Goal: Information Seeking & Learning: Learn about a topic

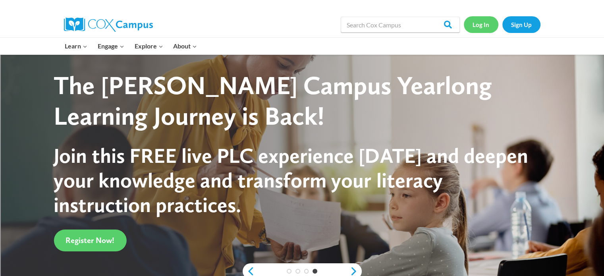
click at [479, 23] on link "Log In" at bounding box center [481, 24] width 35 height 16
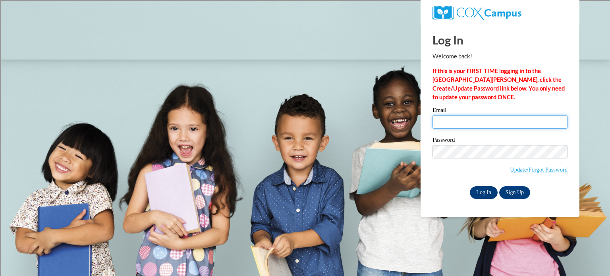
type input "liless@tcitys.org"
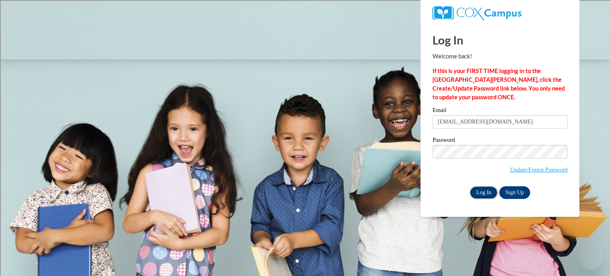
click at [482, 194] on input "Log In" at bounding box center [484, 192] width 28 height 13
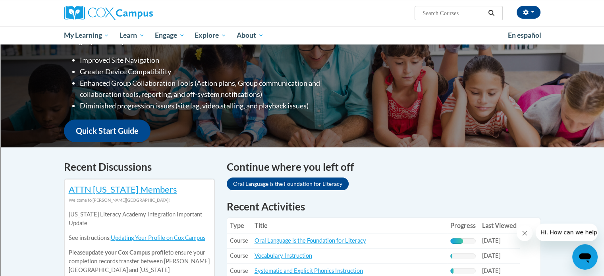
scroll to position [159, 0]
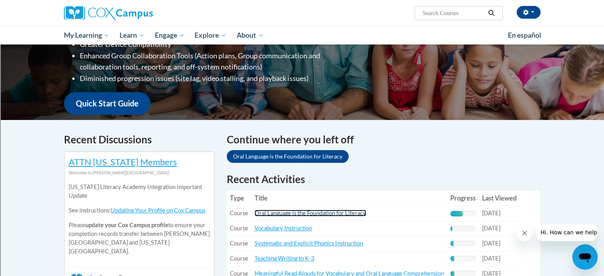
click at [345, 216] on link "Oral Language is the Foundation for Literacy" at bounding box center [310, 213] width 112 height 7
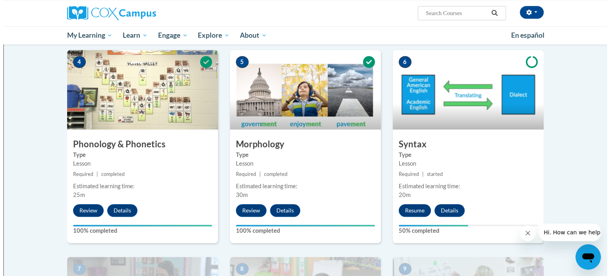
scroll to position [397, 0]
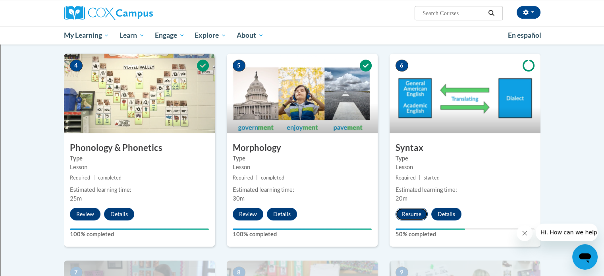
click at [399, 212] on button "Resume" at bounding box center [411, 214] width 32 height 13
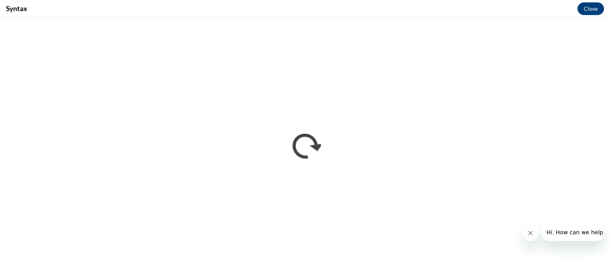
scroll to position [0, 0]
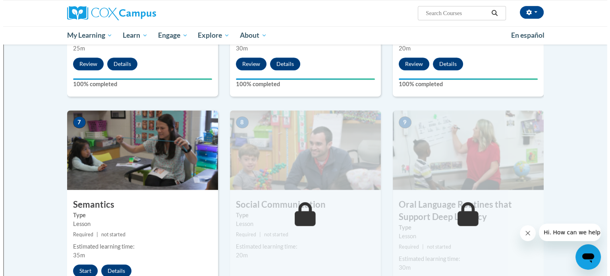
scroll to position [583, 0]
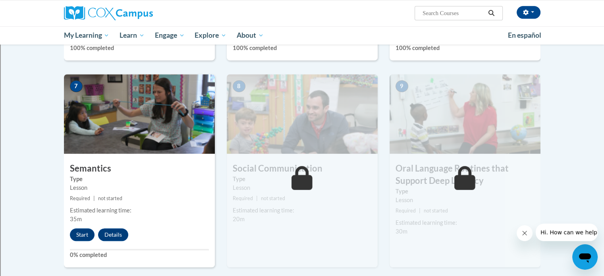
click at [73, 226] on div "7 Semantics Type Lesson Required | not started Estimated learning time: 35m Sta…" at bounding box center [139, 170] width 151 height 193
click at [78, 230] on button "Start" at bounding box center [82, 234] width 25 height 13
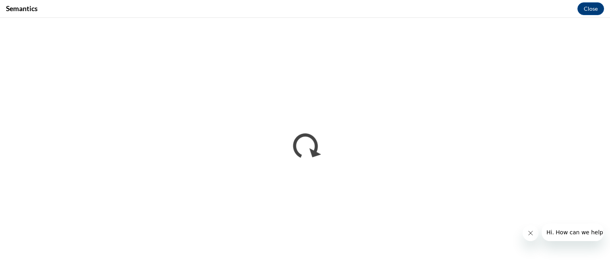
scroll to position [0, 0]
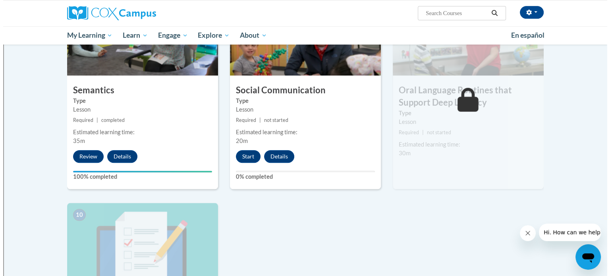
scroll to position [675, 0]
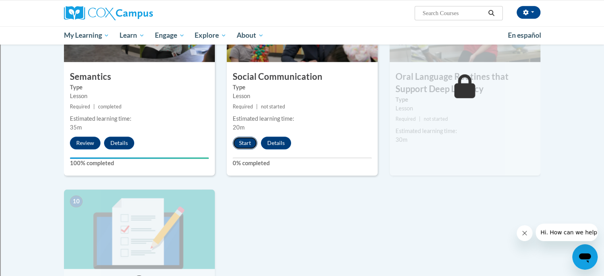
click at [249, 142] on button "Start" at bounding box center [245, 143] width 25 height 13
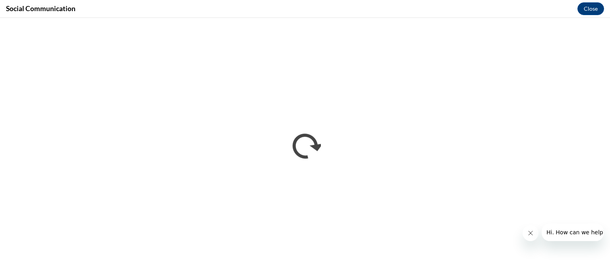
scroll to position [0, 0]
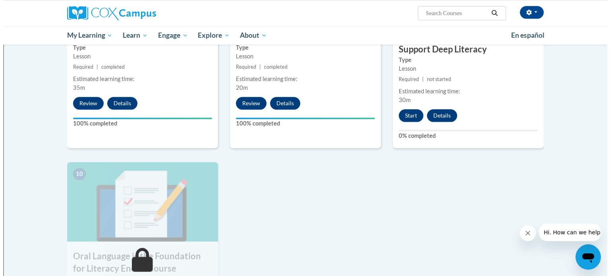
scroll to position [675, 0]
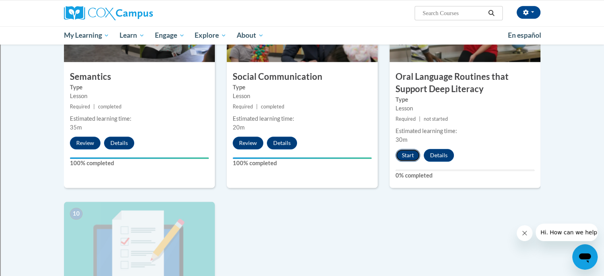
click at [410, 152] on button "Start" at bounding box center [407, 155] width 25 height 13
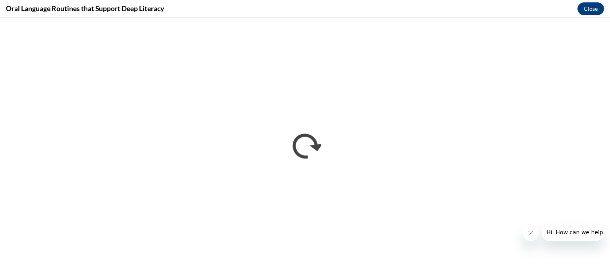
scroll to position [0, 0]
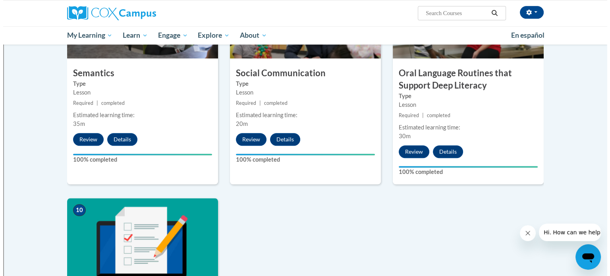
scroll to position [794, 0]
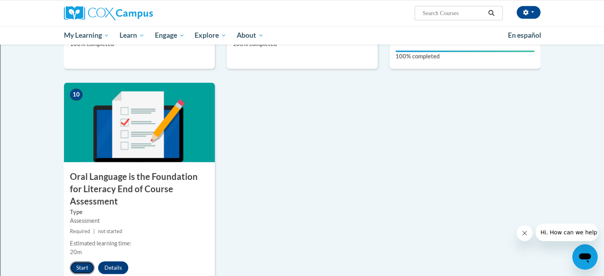
click at [85, 261] on button "Start" at bounding box center [82, 267] width 25 height 13
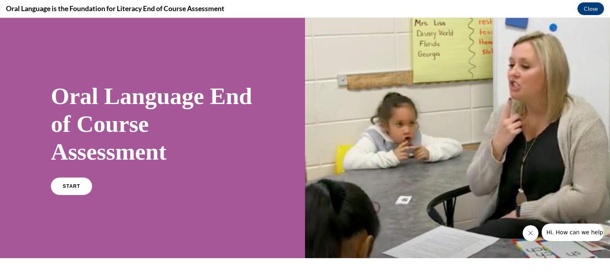
scroll to position [0, 0]
click at [59, 191] on link "START" at bounding box center [71, 186] width 43 height 18
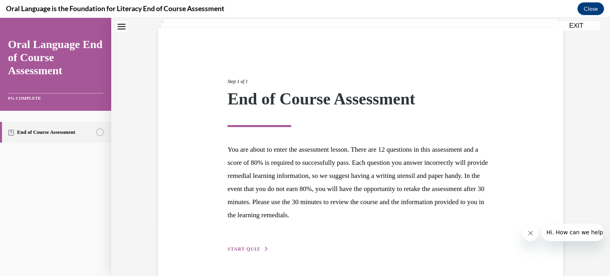
scroll to position [75, 0]
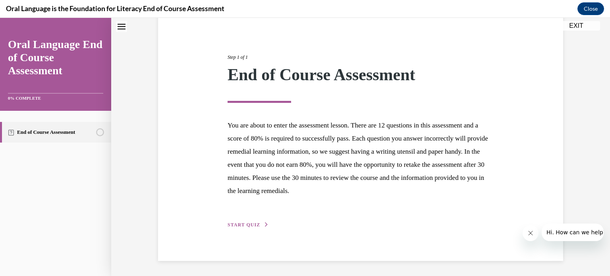
click at [240, 225] on span "START QUIZ" at bounding box center [243, 225] width 33 height 6
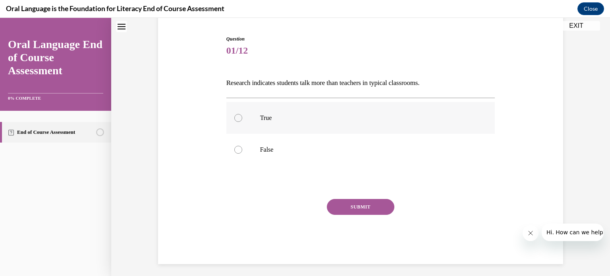
click at [360, 118] on p "True" at bounding box center [367, 118] width 215 height 8
click at [242, 118] on input "True" at bounding box center [238, 118] width 8 height 8
radio input "true"
click at [347, 157] on label "False" at bounding box center [360, 150] width 269 height 32
click at [242, 154] on input "False" at bounding box center [238, 150] width 8 height 8
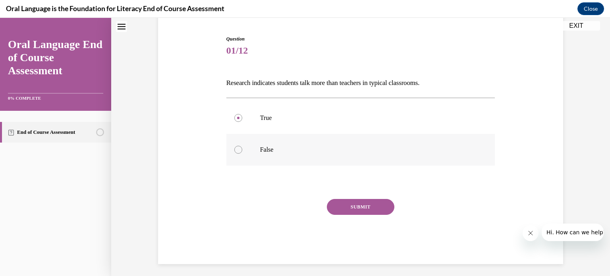
radio input "true"
click at [355, 207] on button "SUBMIT" at bounding box center [360, 207] width 67 height 16
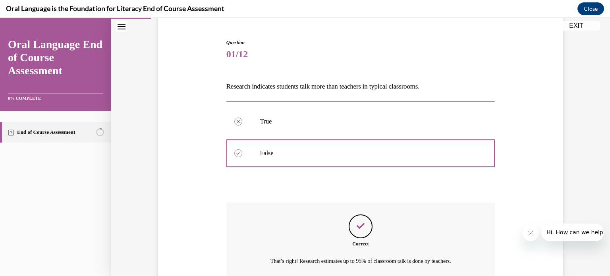
scroll to position [143, 0]
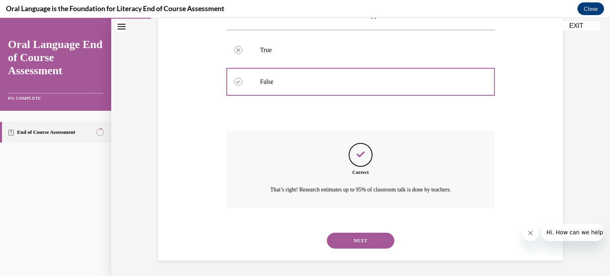
click at [351, 245] on button "NEXT" at bounding box center [360, 241] width 67 height 16
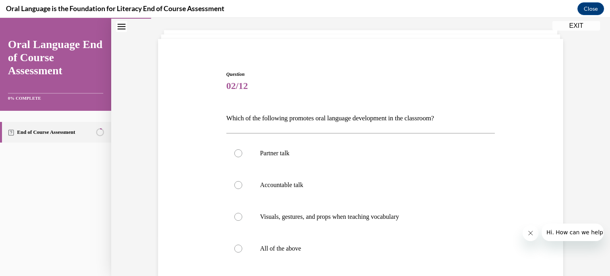
scroll to position [79, 0]
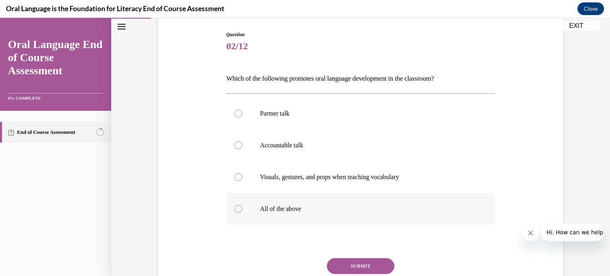
click at [302, 205] on p "All of the above" at bounding box center [367, 209] width 215 height 8
click at [242, 205] on input "All of the above" at bounding box center [238, 209] width 8 height 8
radio input "true"
click at [339, 261] on button "SUBMIT" at bounding box center [360, 266] width 67 height 16
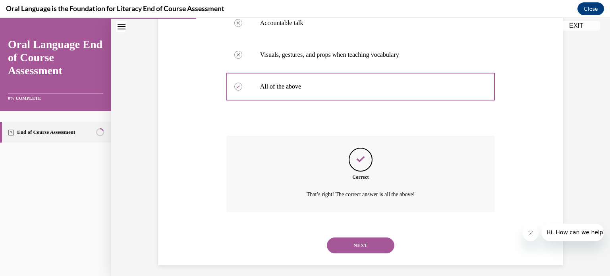
scroll to position [206, 0]
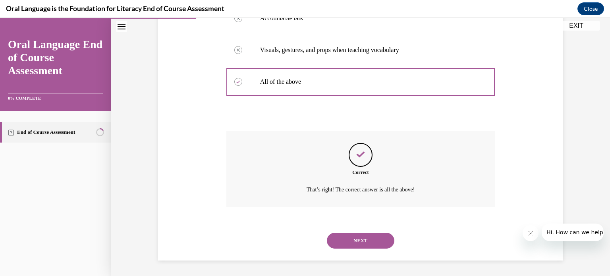
click at [362, 235] on button "NEXT" at bounding box center [360, 241] width 67 height 16
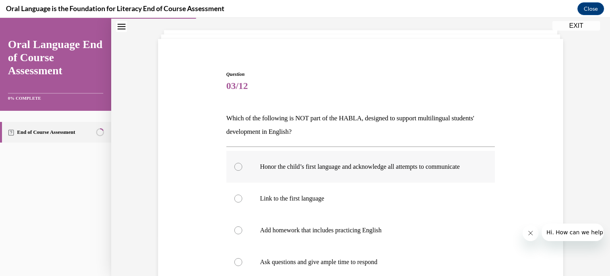
scroll to position [79, 0]
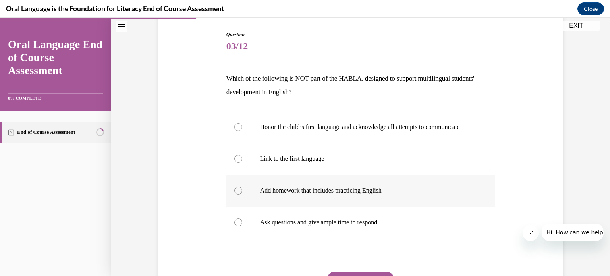
click at [350, 194] on p "Add homework that includes practicing English" at bounding box center [367, 191] width 215 height 8
click at [242, 194] on input "Add homework that includes practicing English" at bounding box center [238, 191] width 8 height 8
radio input "true"
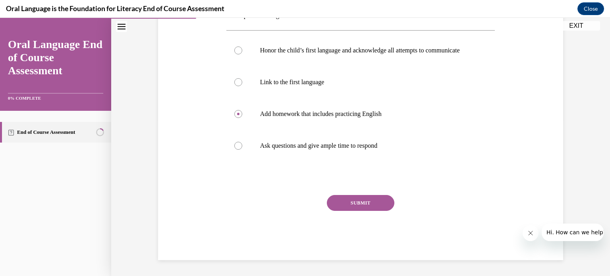
click at [350, 205] on button "SUBMIT" at bounding box center [360, 203] width 67 height 16
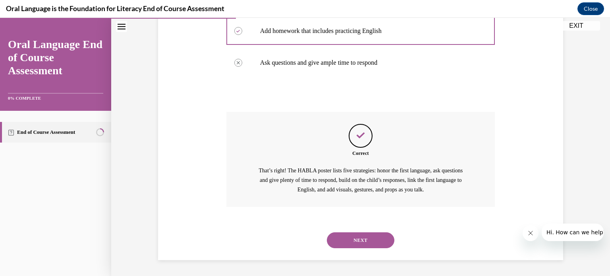
scroll to position [246, 0]
click at [350, 244] on button "NEXT" at bounding box center [360, 240] width 67 height 16
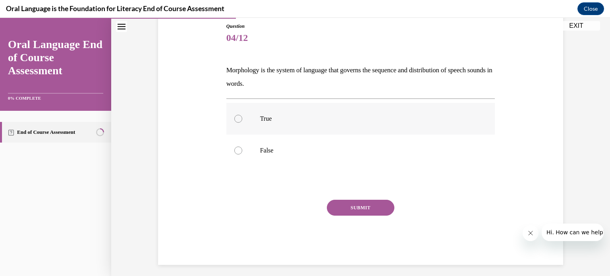
click at [294, 123] on label "True" at bounding box center [360, 119] width 269 height 32
click at [242, 123] on input "True" at bounding box center [238, 119] width 8 height 8
radio input "true"
click at [343, 212] on button "SUBMIT" at bounding box center [360, 208] width 67 height 16
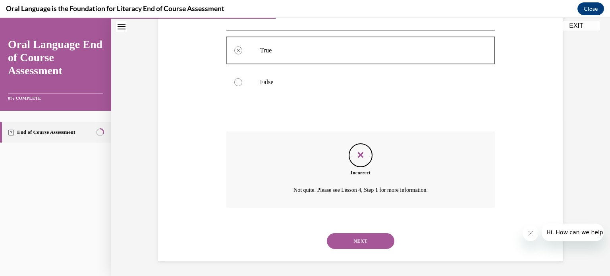
scroll to position [156, 0]
click at [354, 240] on button "NEXT" at bounding box center [360, 241] width 67 height 16
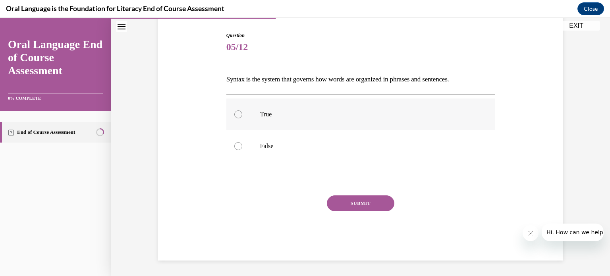
click at [283, 106] on label "True" at bounding box center [360, 114] width 269 height 32
click at [242, 110] on input "True" at bounding box center [238, 114] width 8 height 8
radio input "true"
click at [337, 208] on button "SUBMIT" at bounding box center [360, 203] width 67 height 16
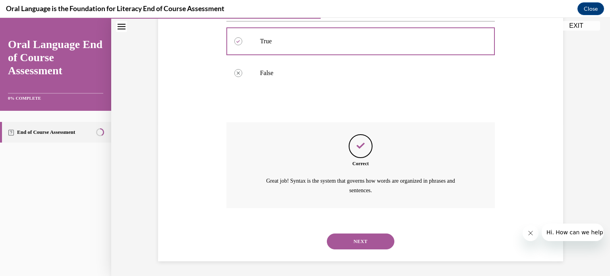
scroll to position [152, 0]
click at [358, 247] on button "NEXT" at bounding box center [360, 241] width 67 height 16
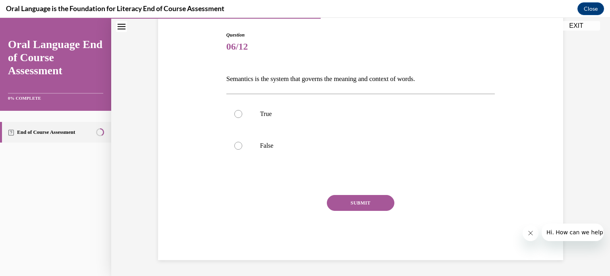
scroll to position [79, 0]
click at [325, 116] on p "True" at bounding box center [367, 114] width 215 height 8
click at [242, 116] on input "True" at bounding box center [238, 114] width 8 height 8
radio input "true"
click at [350, 202] on button "SUBMIT" at bounding box center [360, 203] width 67 height 16
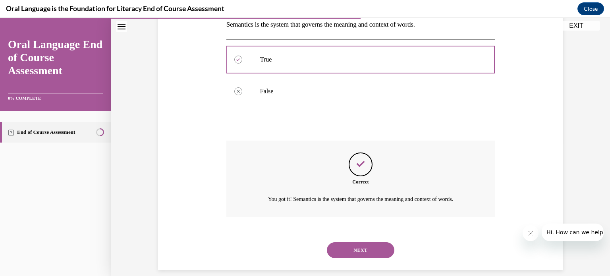
scroll to position [143, 0]
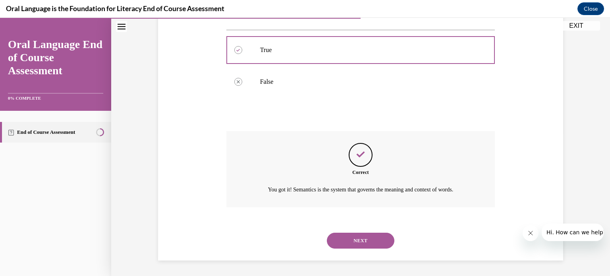
click at [353, 241] on button "NEXT" at bounding box center [360, 241] width 67 height 16
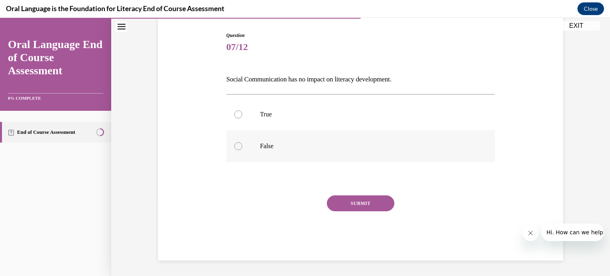
click at [345, 141] on label "False" at bounding box center [360, 146] width 269 height 32
click at [242, 142] on input "False" at bounding box center [238, 146] width 8 height 8
radio input "true"
click at [351, 204] on button "SUBMIT" at bounding box center [360, 203] width 67 height 16
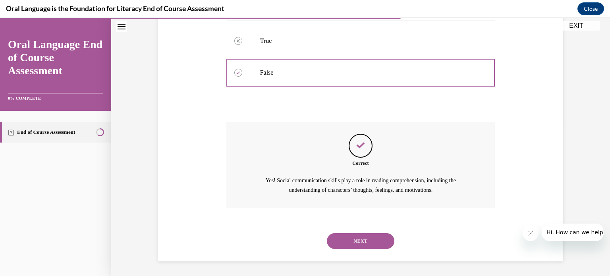
scroll to position [152, 0]
click at [353, 238] on button "NEXT" at bounding box center [360, 241] width 67 height 16
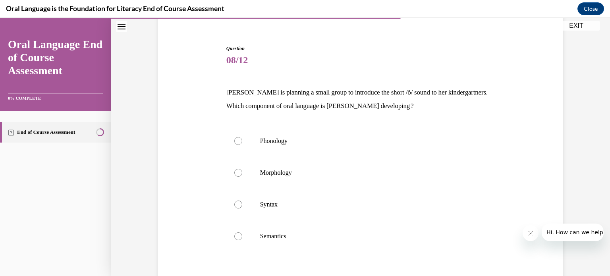
scroll to position [79, 0]
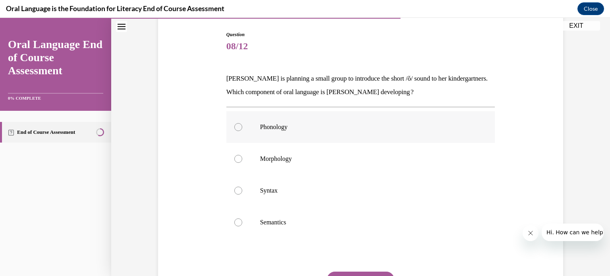
click at [337, 127] on p "Phonology" at bounding box center [367, 127] width 215 height 8
click at [242, 127] on input "Phonology" at bounding box center [238, 127] width 8 height 8
radio input "true"
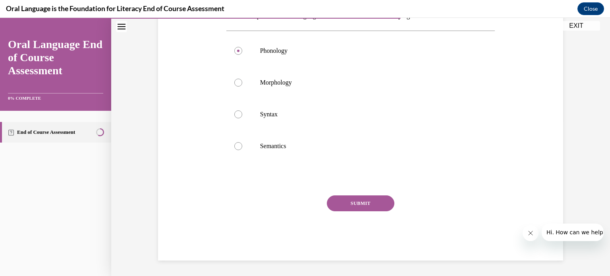
click at [368, 206] on button "SUBMIT" at bounding box center [360, 203] width 67 height 16
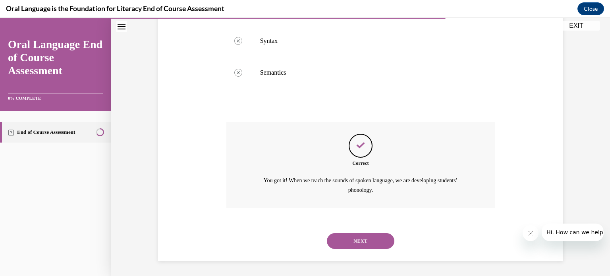
scroll to position [229, 0]
click at [359, 240] on button "NEXT" at bounding box center [360, 241] width 67 height 16
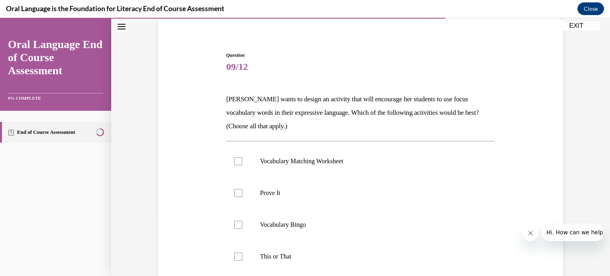
scroll to position [79, 0]
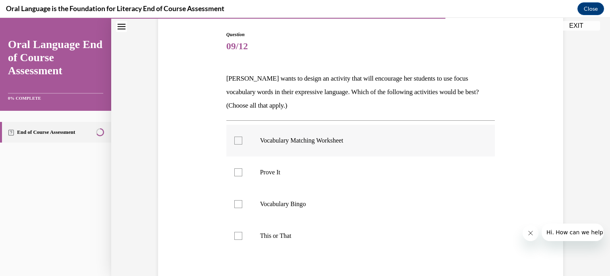
click at [340, 146] on label "Vocabulary Matching Worksheet" at bounding box center [360, 141] width 269 height 32
click at [242, 144] on input "Vocabulary Matching Worksheet" at bounding box center [238, 141] width 8 height 8
checkbox input "true"
click at [343, 176] on label "Prove It" at bounding box center [360, 172] width 269 height 32
click at [242, 176] on input "Prove It" at bounding box center [238, 172] width 8 height 8
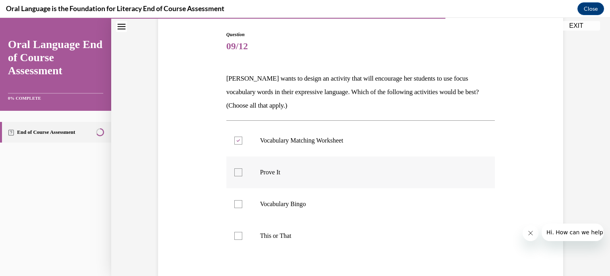
checkbox input "true"
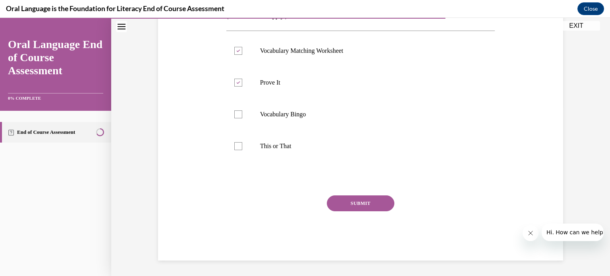
click at [346, 206] on button "SUBMIT" at bounding box center [360, 203] width 67 height 16
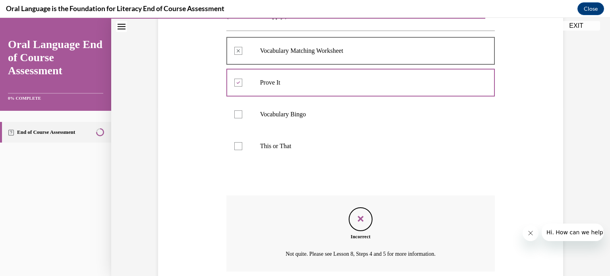
scroll to position [233, 0]
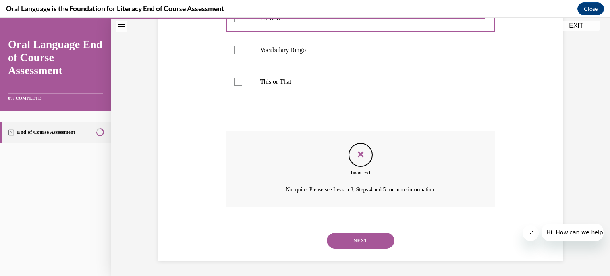
click at [351, 239] on button "NEXT" at bounding box center [360, 241] width 67 height 16
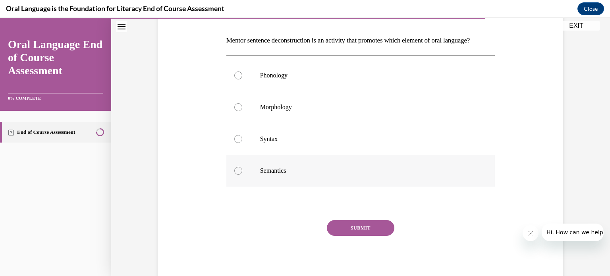
scroll to position [119, 0]
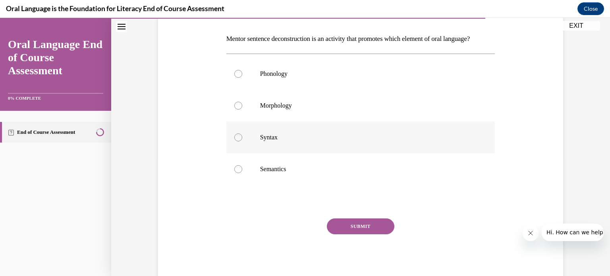
click at [298, 153] on label "Syntax" at bounding box center [360, 137] width 269 height 32
click at [242, 141] on input "Syntax" at bounding box center [238, 137] width 8 height 8
radio input "true"
click at [335, 234] on button "SUBMIT" at bounding box center [360, 226] width 67 height 16
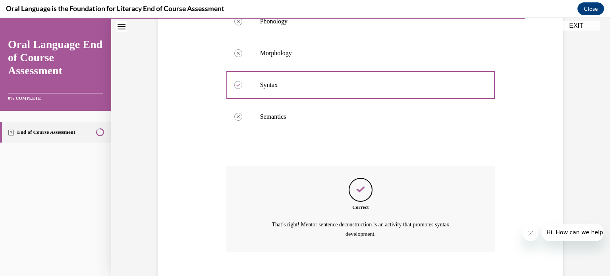
scroll to position [229, 0]
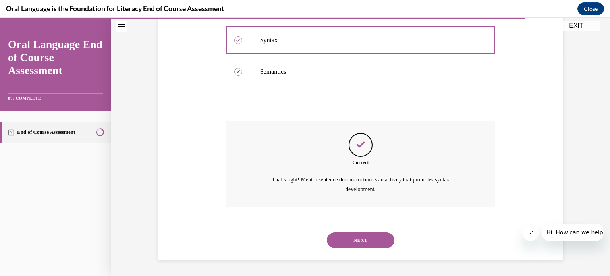
click at [341, 242] on button "NEXT" at bounding box center [360, 240] width 67 height 16
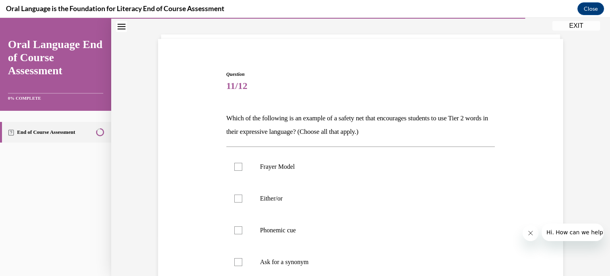
scroll to position [79, 0]
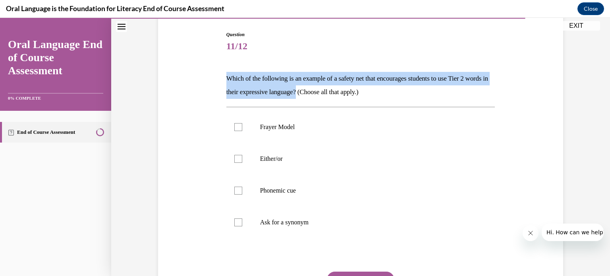
drag, startPoint x: 323, startPoint y: 92, endPoint x: 225, endPoint y: 77, distance: 99.1
click at [226, 77] on p "Which of the following is an example of a safety net that encourages students t…" at bounding box center [360, 85] width 269 height 27
copy p "Which of the following is an example of a safety net that encourages students t…"
click at [262, 158] on p "Either/or" at bounding box center [367, 159] width 215 height 8
click at [242, 158] on input "Either/or" at bounding box center [238, 159] width 8 height 8
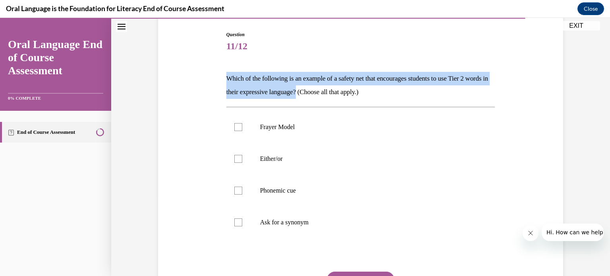
click at [234, 158] on div at bounding box center [238, 159] width 8 height 8
click at [234, 158] on input "Either/or" at bounding box center [238, 159] width 8 height 8
click at [234, 159] on div at bounding box center [238, 159] width 8 height 8
click at [234, 159] on input "Either/or" at bounding box center [238, 159] width 8 height 8
click at [234, 159] on div at bounding box center [238, 159] width 8 height 8
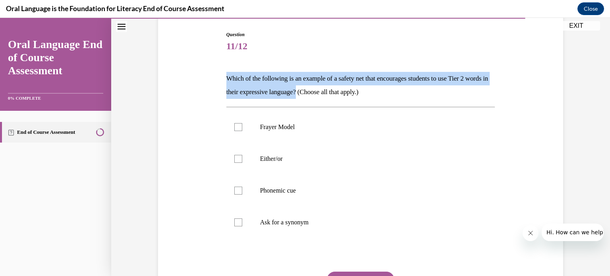
click at [234, 159] on input "Either/or" at bounding box center [238, 159] width 8 height 8
click at [344, 153] on label "Either/or" at bounding box center [360, 159] width 269 height 32
click at [242, 155] on input "Either/or" at bounding box center [238, 159] width 8 height 8
checkbox input "true"
click at [449, 78] on p "Which of the following is an example of a safety net that encourages students t…" at bounding box center [360, 85] width 269 height 27
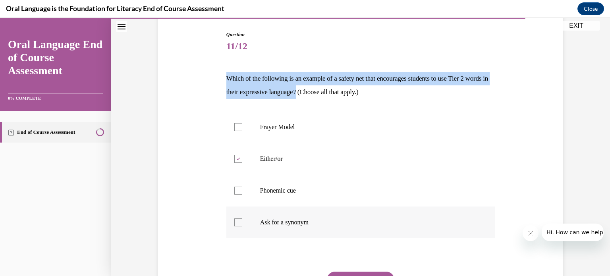
click at [275, 190] on p "Phonemic cue" at bounding box center [367, 191] width 215 height 8
click at [242, 190] on input "Phonemic cue" at bounding box center [238, 191] width 8 height 8
checkbox input "true"
click at [278, 219] on p "Ask for a synonym" at bounding box center [367, 222] width 215 height 8
click at [242, 219] on input "Ask for a synonym" at bounding box center [238, 222] width 8 height 8
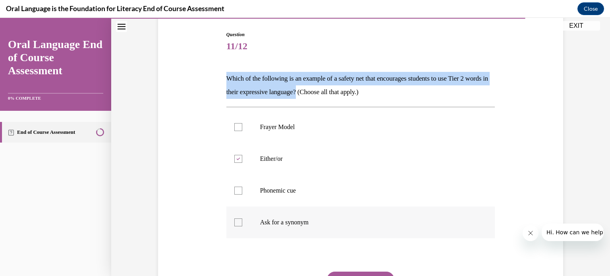
checkbox input "true"
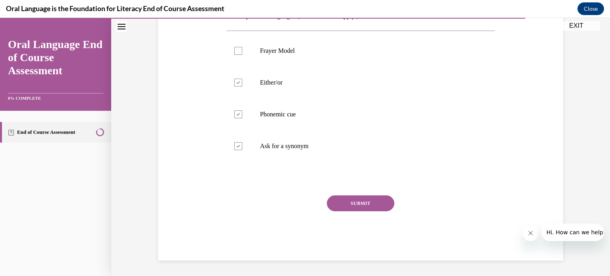
click at [350, 202] on button "SUBMIT" at bounding box center [360, 203] width 67 height 16
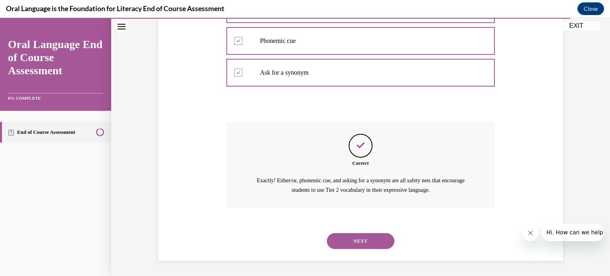
scroll to position [229, 0]
click at [351, 242] on button "NEXT" at bounding box center [360, 241] width 67 height 16
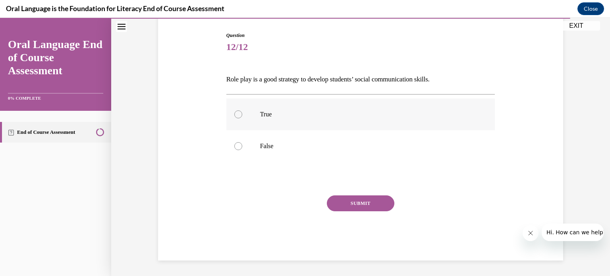
click at [295, 120] on label "True" at bounding box center [360, 114] width 269 height 32
click at [242, 118] on input "True" at bounding box center [238, 114] width 8 height 8
radio input "true"
click at [337, 200] on button "SUBMIT" at bounding box center [360, 203] width 67 height 16
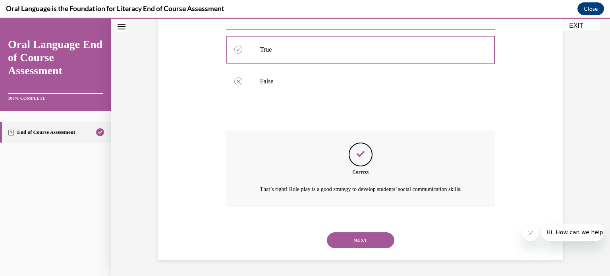
scroll to position [152, 0]
click at [329, 241] on button "NEXT" at bounding box center [360, 240] width 67 height 16
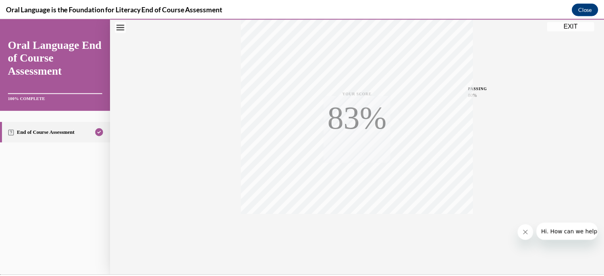
scroll to position [148, 0]
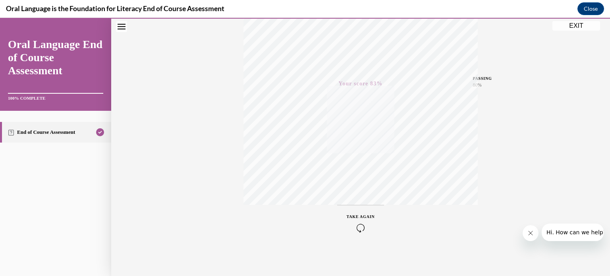
click at [580, 27] on button "EXIT" at bounding box center [576, 26] width 48 height 10
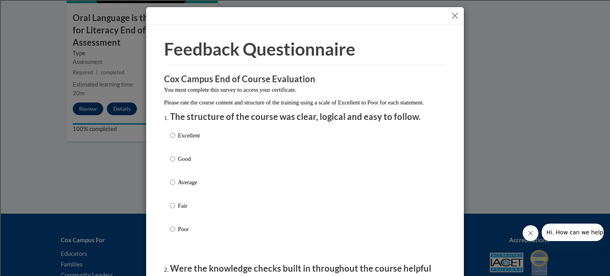
scroll to position [79, 0]
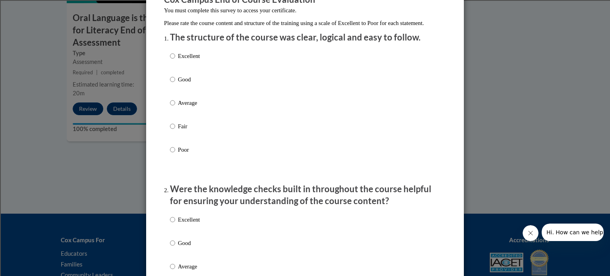
click at [187, 60] on p "Excellent" at bounding box center [189, 56] width 22 height 9
click at [175, 60] on input "Excellent" at bounding box center [172, 56] width 5 height 9
radio input "true"
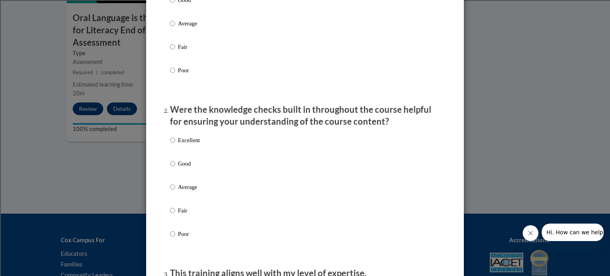
click at [194, 144] on p "Excellent" at bounding box center [189, 140] width 22 height 9
click at [175, 144] on input "Excellent" at bounding box center [172, 140] width 5 height 9
radio input "true"
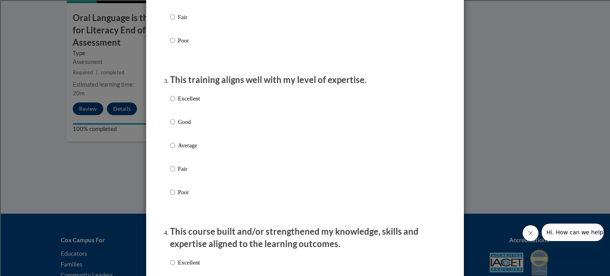
scroll to position [357, 0]
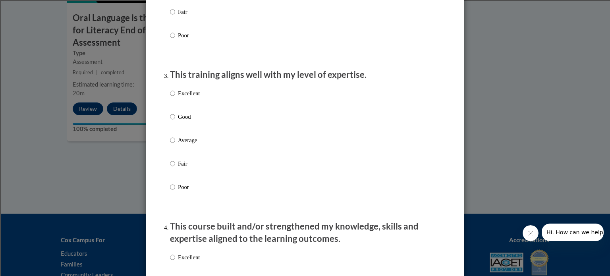
click at [196, 98] on p "Excellent" at bounding box center [189, 93] width 22 height 9
click at [175, 98] on input "Excellent" at bounding box center [172, 93] width 5 height 9
radio input "true"
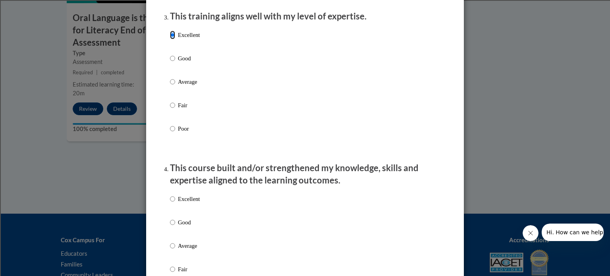
scroll to position [516, 0]
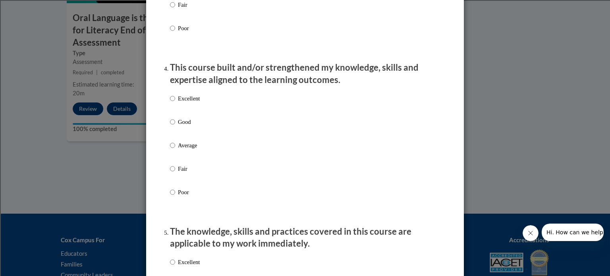
click at [198, 107] on div "Excellent Good Average Fair Poor" at bounding box center [305, 154] width 270 height 129
click at [189, 103] on p "Excellent" at bounding box center [189, 98] width 22 height 9
click at [175, 103] on input "Excellent" at bounding box center [172, 98] width 5 height 9
radio input "true"
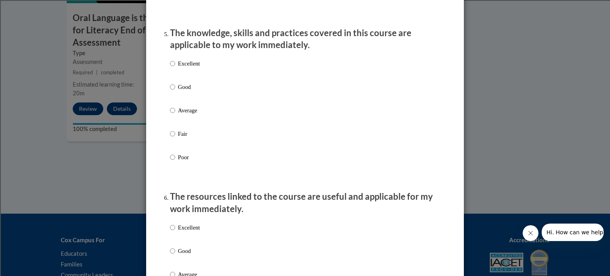
click at [189, 65] on div "Excellent Good Average Fair Poor" at bounding box center [185, 116] width 30 height 123
click at [187, 68] on p "Excellent" at bounding box center [189, 63] width 22 height 9
click at [175, 68] on input "Excellent" at bounding box center [172, 63] width 5 height 9
radio input "true"
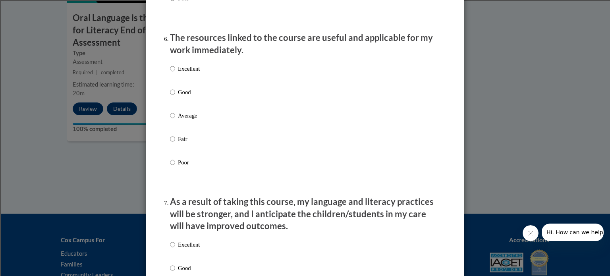
click at [184, 73] on p "Excellent" at bounding box center [189, 68] width 22 height 9
click at [175, 73] on input "Excellent" at bounding box center [172, 68] width 5 height 9
radio input "true"
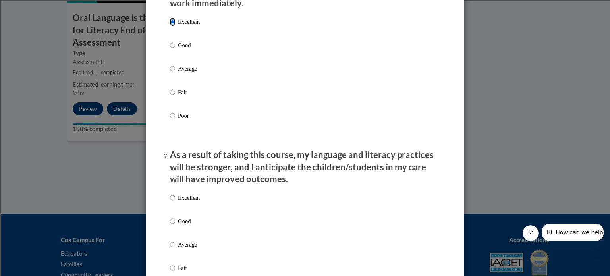
scroll to position [1072, 0]
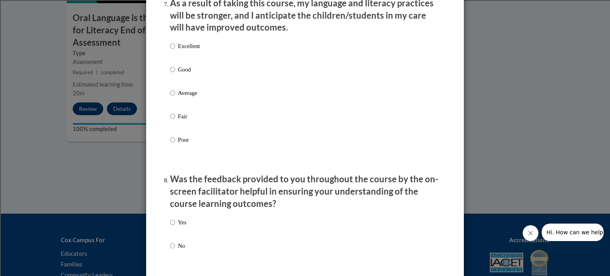
click at [195, 84] on label "Good" at bounding box center [185, 75] width 30 height 21
click at [175, 74] on input "Good" at bounding box center [172, 69] width 5 height 9
radio input "true"
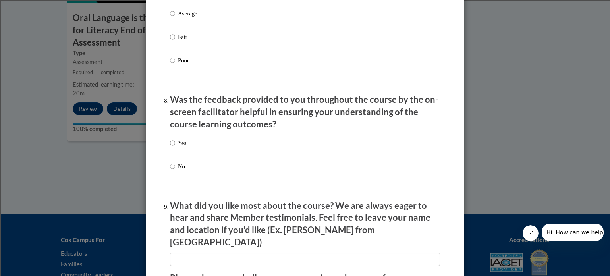
click at [178, 147] on p "Yes" at bounding box center [182, 143] width 8 height 9
click at [175, 147] on input "Yes" at bounding box center [172, 143] width 5 height 9
radio input "true"
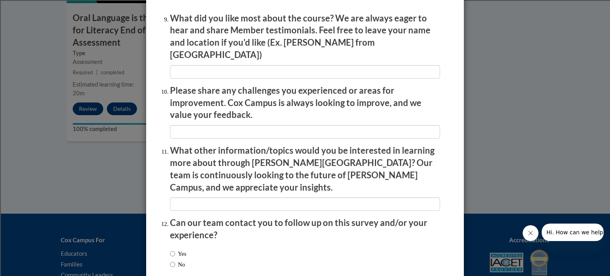
scroll to position [1377, 0]
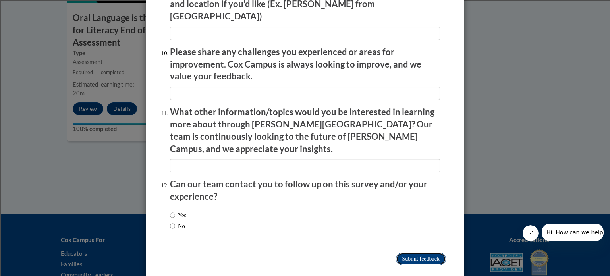
click at [410, 252] on input "Submit feedback" at bounding box center [421, 258] width 50 height 13
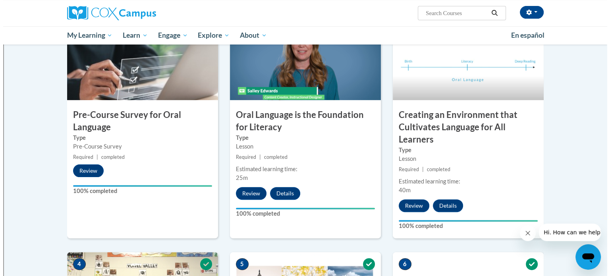
scroll to position [0, 0]
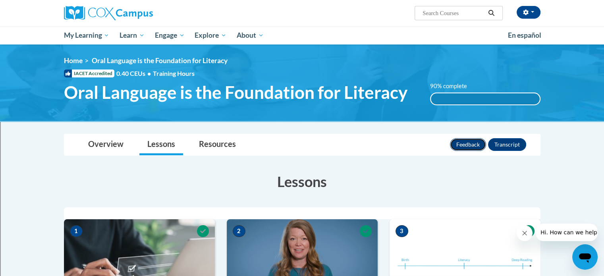
click at [472, 146] on button "Feedback" at bounding box center [468, 144] width 36 height 13
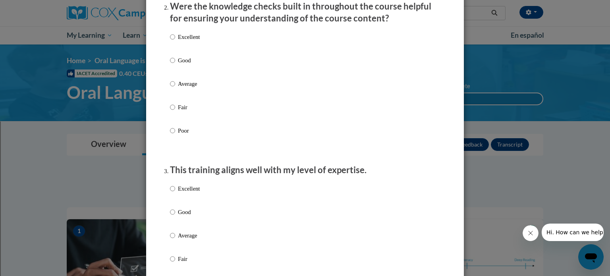
scroll to position [119, 0]
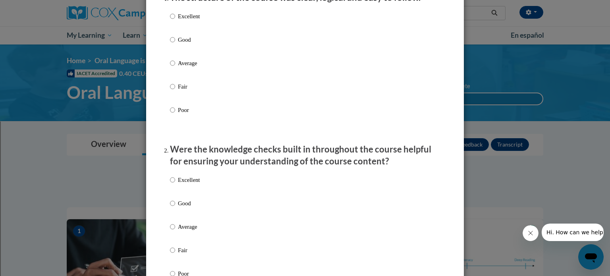
click at [181, 21] on p "Excellent" at bounding box center [189, 16] width 22 height 9
click at [175, 21] on input "Excellent" at bounding box center [172, 16] width 5 height 9
radio input "true"
click at [186, 194] on label "Excellent" at bounding box center [185, 185] width 30 height 21
click at [175, 184] on input "Excellent" at bounding box center [172, 179] width 5 height 9
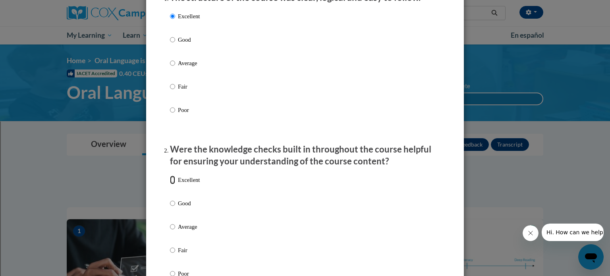
radio input "true"
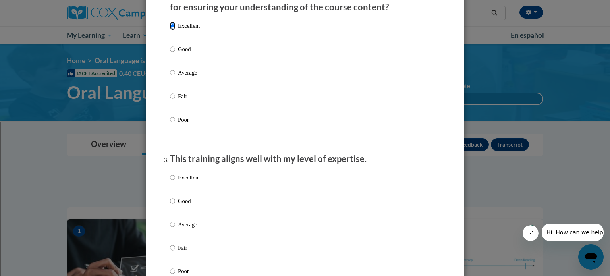
scroll to position [278, 0]
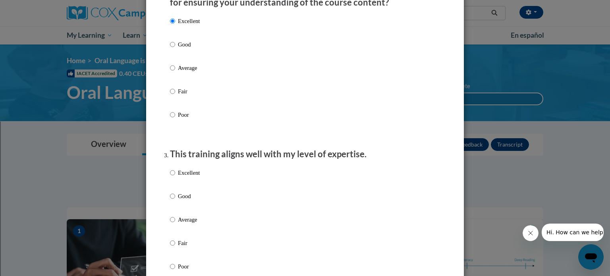
click at [182, 177] on p "Excellent" at bounding box center [189, 172] width 22 height 9
click at [175, 177] on input "Excellent" at bounding box center [172, 172] width 5 height 9
radio input "true"
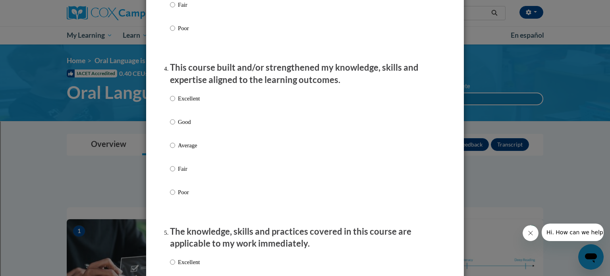
click at [183, 103] on p "Excellent" at bounding box center [189, 98] width 22 height 9
click at [175, 103] on input "Excellent" at bounding box center [172, 98] width 5 height 9
radio input "true"
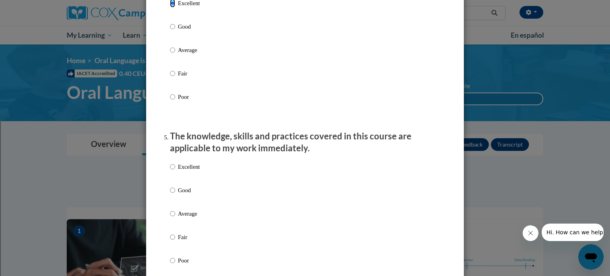
scroll to position [714, 0]
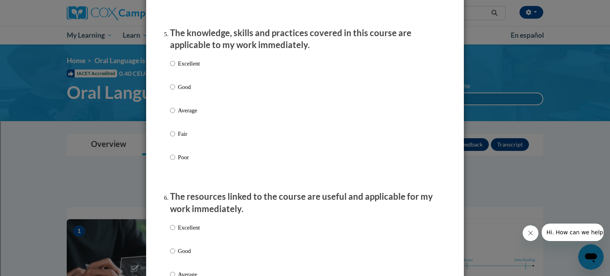
click at [181, 68] on p "Excellent" at bounding box center [189, 63] width 22 height 9
click at [175, 68] on input "Excellent" at bounding box center [172, 63] width 5 height 9
radio input "true"
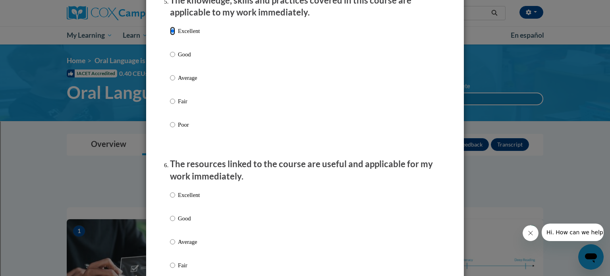
scroll to position [794, 0]
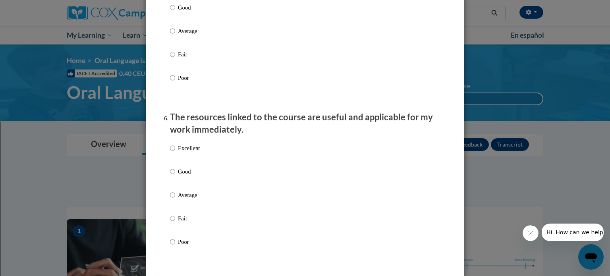
click at [181, 152] on p "Excellent" at bounding box center [189, 148] width 22 height 9
click at [175, 152] on input "Excellent" at bounding box center [172, 148] width 5 height 9
radio input "true"
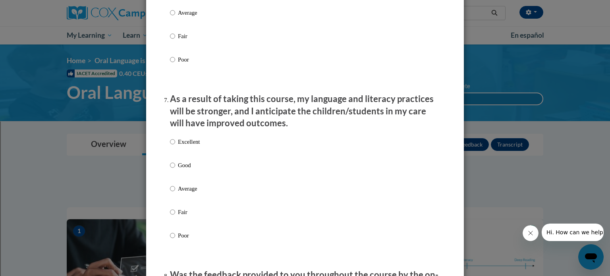
scroll to position [1032, 0]
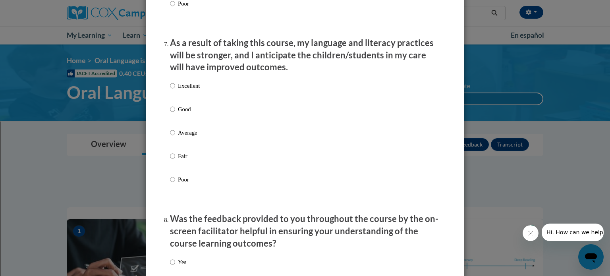
click at [189, 90] on p "Excellent" at bounding box center [189, 85] width 22 height 9
click at [175, 90] on input "Excellent" at bounding box center [172, 85] width 5 height 9
radio input "true"
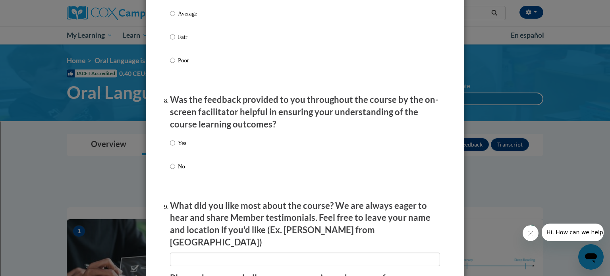
click at [179, 146] on div "Yes No" at bounding box center [178, 161] width 16 height 53
click at [179, 147] on p "Yes" at bounding box center [182, 143] width 8 height 9
click at [175, 147] on input "Yes" at bounding box center [172, 143] width 5 height 9
radio input "true"
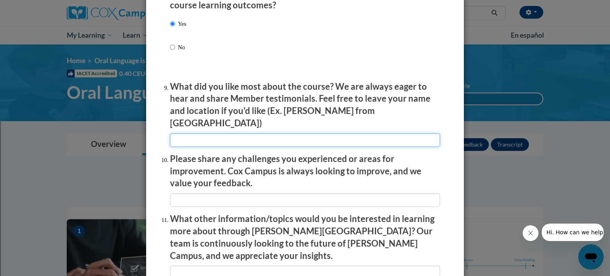
click at [228, 139] on input "textbox" at bounding box center [305, 139] width 270 height 13
type input "??"
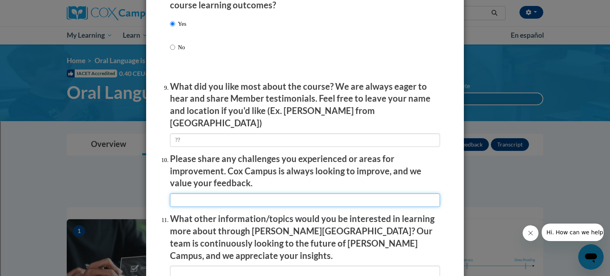
click at [173, 199] on input "textbox" at bounding box center [305, 199] width 270 height 13
type input "??"
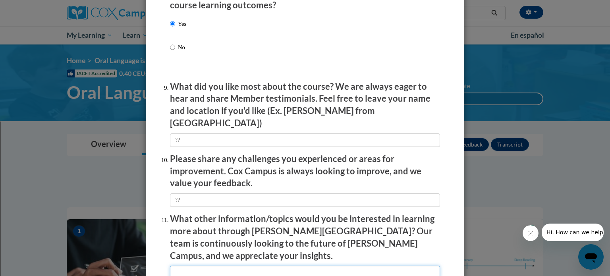
click at [197, 266] on input "textbox" at bounding box center [305, 272] width 270 height 13
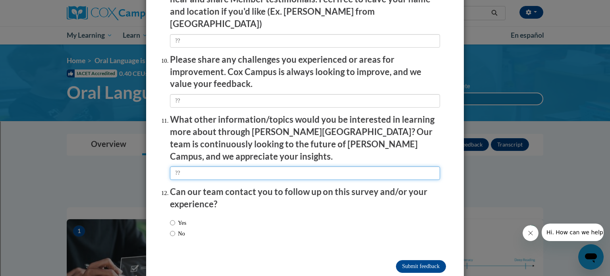
scroll to position [1377, 0]
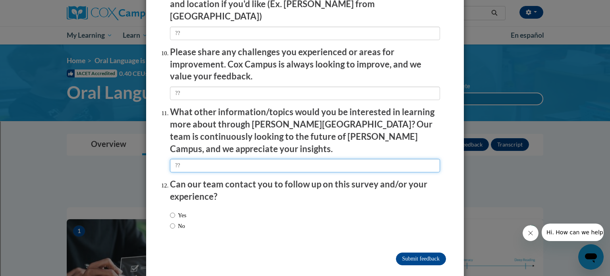
type input "??"
click at [170, 221] on input "No" at bounding box center [172, 225] width 5 height 9
radio input "true"
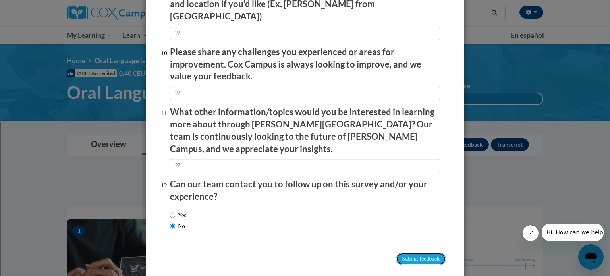
click at [397, 252] on input "Submit feedback" at bounding box center [421, 258] width 50 height 13
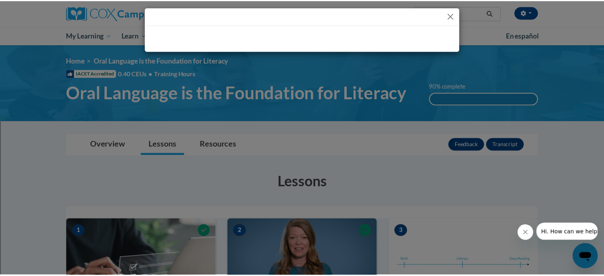
scroll to position [0, 0]
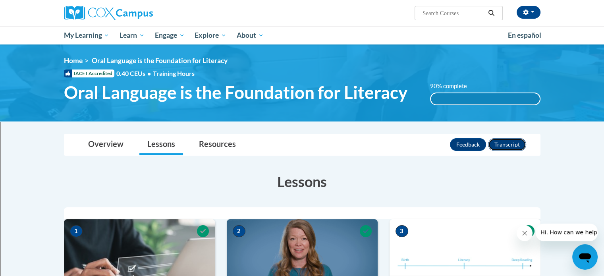
click at [503, 145] on button "Transcript" at bounding box center [507, 144] width 38 height 13
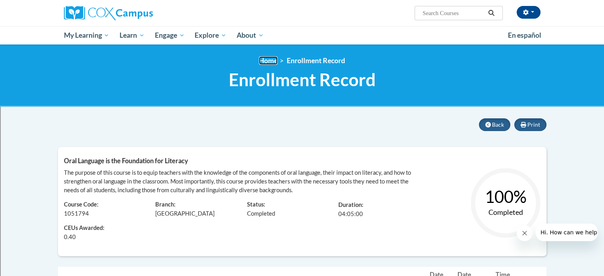
click at [273, 59] on link "Home" at bounding box center [268, 60] width 19 height 8
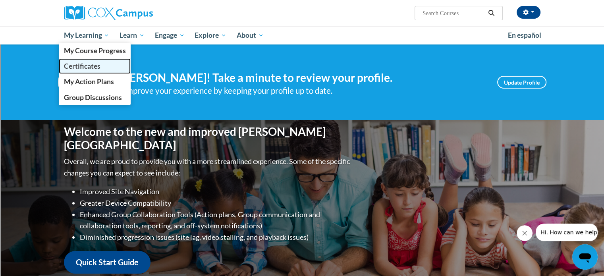
click at [94, 63] on span "Certificates" at bounding box center [82, 66] width 37 height 8
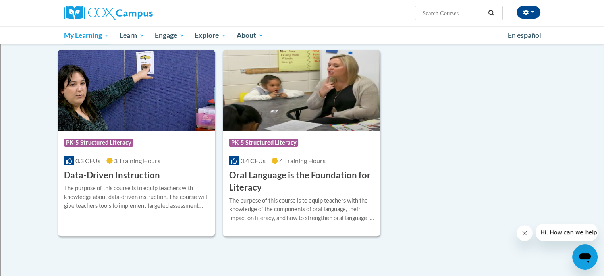
scroll to position [159, 0]
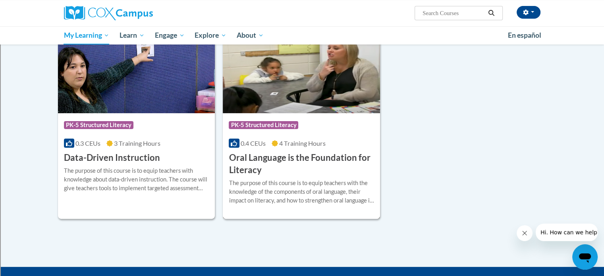
click at [287, 188] on div "The purpose of this course is to equip teachers with the knowledge of the compo…" at bounding box center [301, 192] width 145 height 26
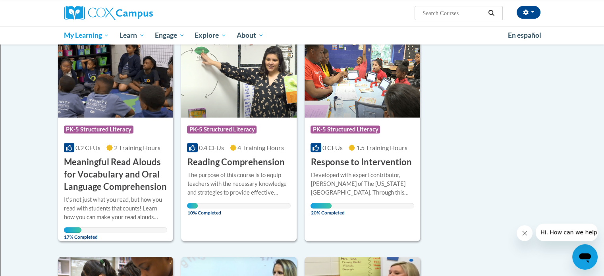
scroll to position [318, 0]
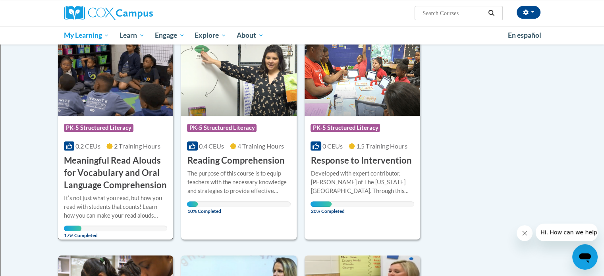
click at [103, 173] on h3 "Meaningful Read Alouds for Vocabulary and Oral Language Comprehension" at bounding box center [116, 172] width 104 height 37
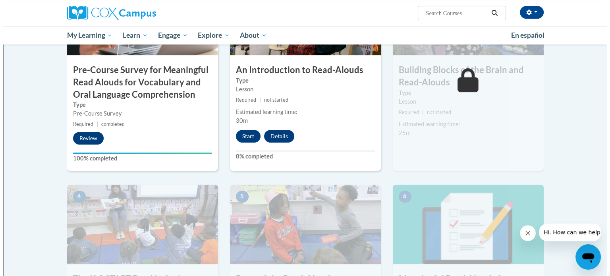
scroll to position [198, 0]
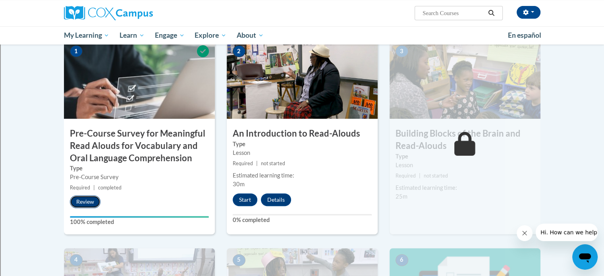
click at [82, 203] on button "Review" at bounding box center [85, 201] width 31 height 13
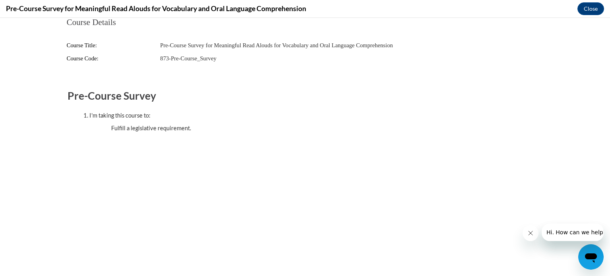
scroll to position [0, 0]
click at [585, 6] on button "Close" at bounding box center [590, 8] width 27 height 13
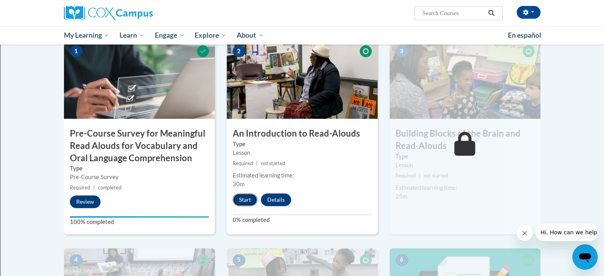
click at [240, 201] on button "Start" at bounding box center [245, 199] width 25 height 13
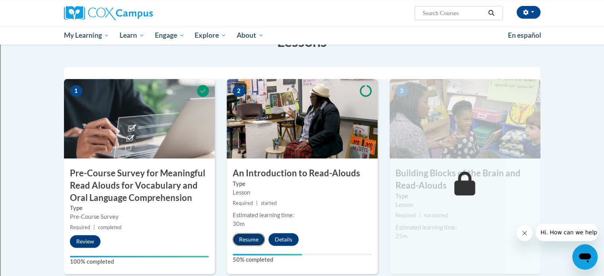
click at [256, 239] on button "Resume" at bounding box center [249, 239] width 32 height 13
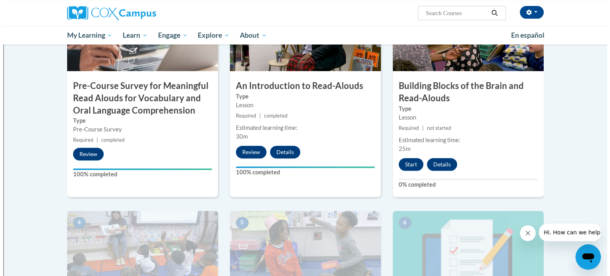
scroll to position [198, 0]
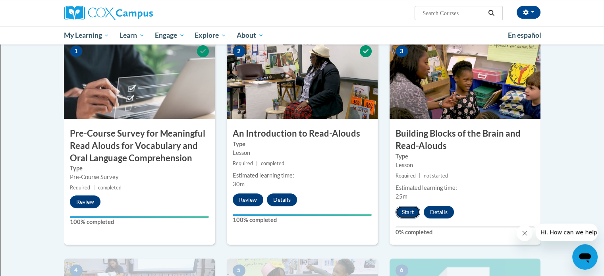
click at [405, 211] on button "Start" at bounding box center [407, 212] width 25 height 13
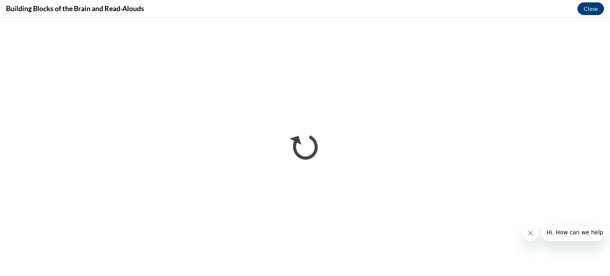
scroll to position [0, 0]
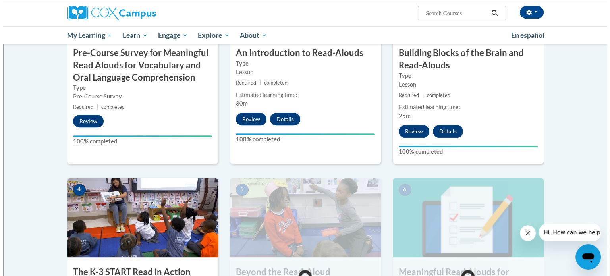
scroll to position [397, 0]
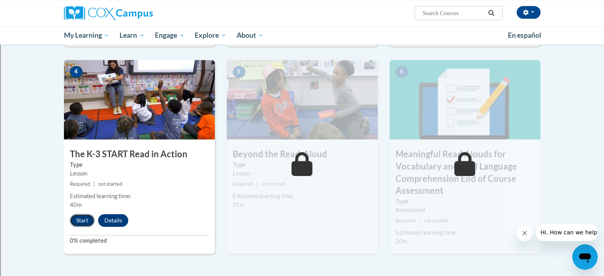
click at [85, 217] on button "Start" at bounding box center [82, 220] width 25 height 13
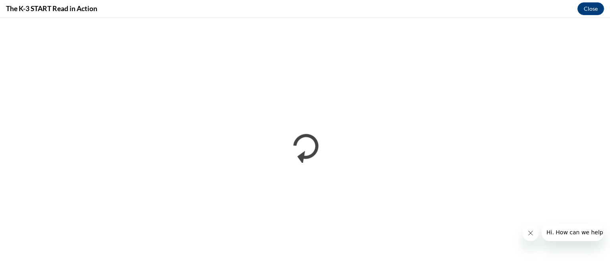
scroll to position [0, 0]
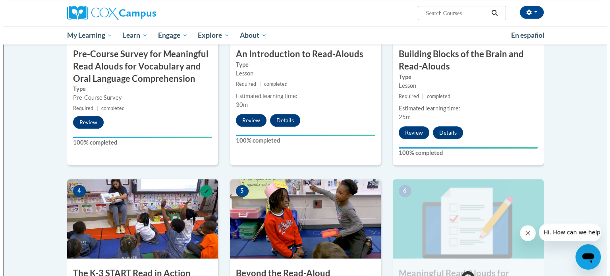
scroll to position [357, 0]
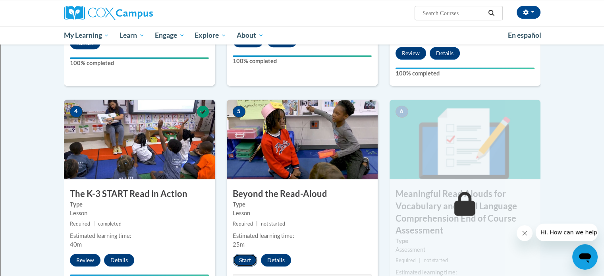
click at [247, 257] on button "Start" at bounding box center [245, 260] width 25 height 13
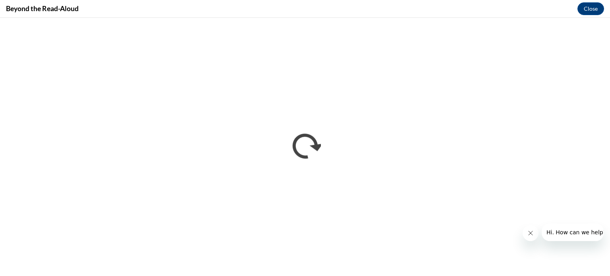
scroll to position [0, 0]
